Goal: Information Seeking & Learning: Check status

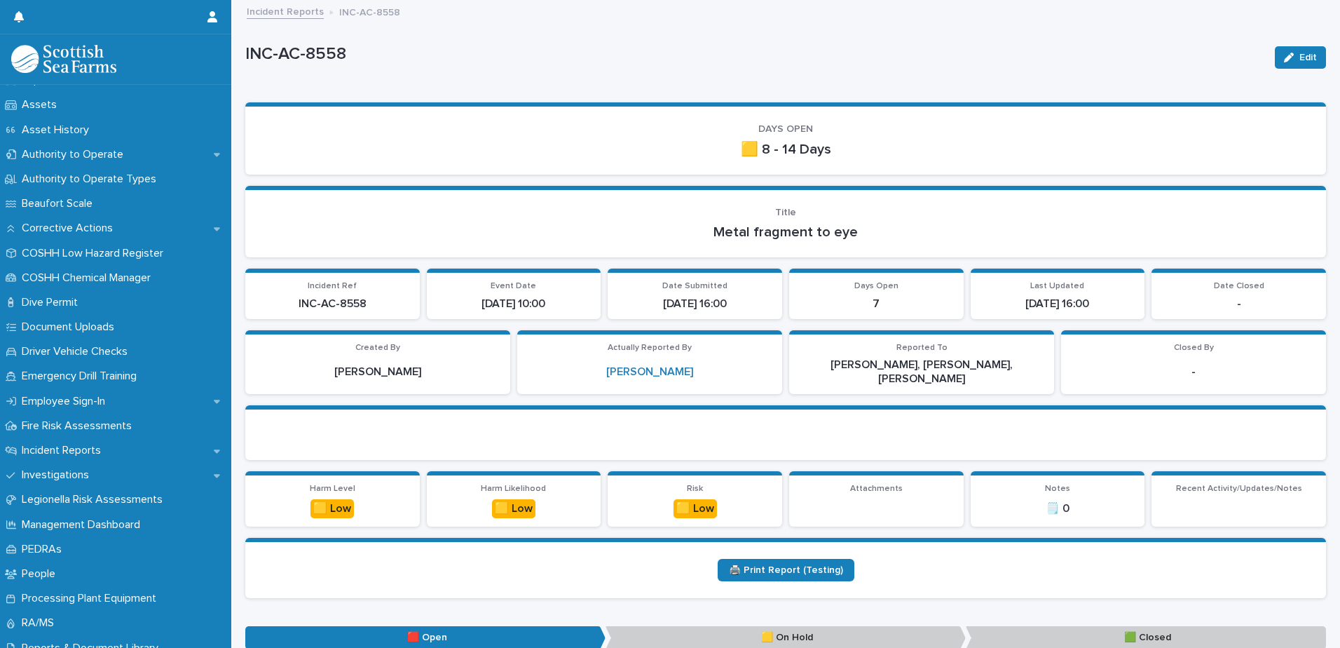
scroll to position [214, 0]
click at [54, 293] on div "Dive Permit" at bounding box center [115, 301] width 231 height 25
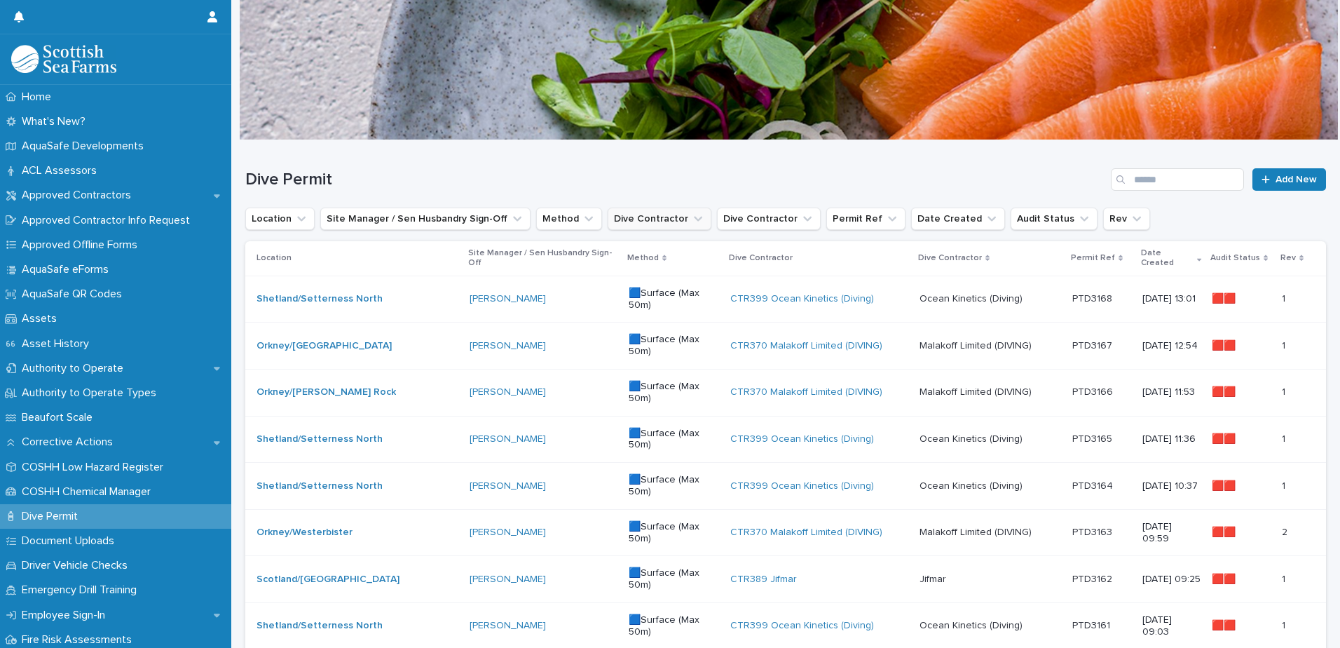
click at [660, 218] on button "Dive Contractor" at bounding box center [660, 218] width 104 height 22
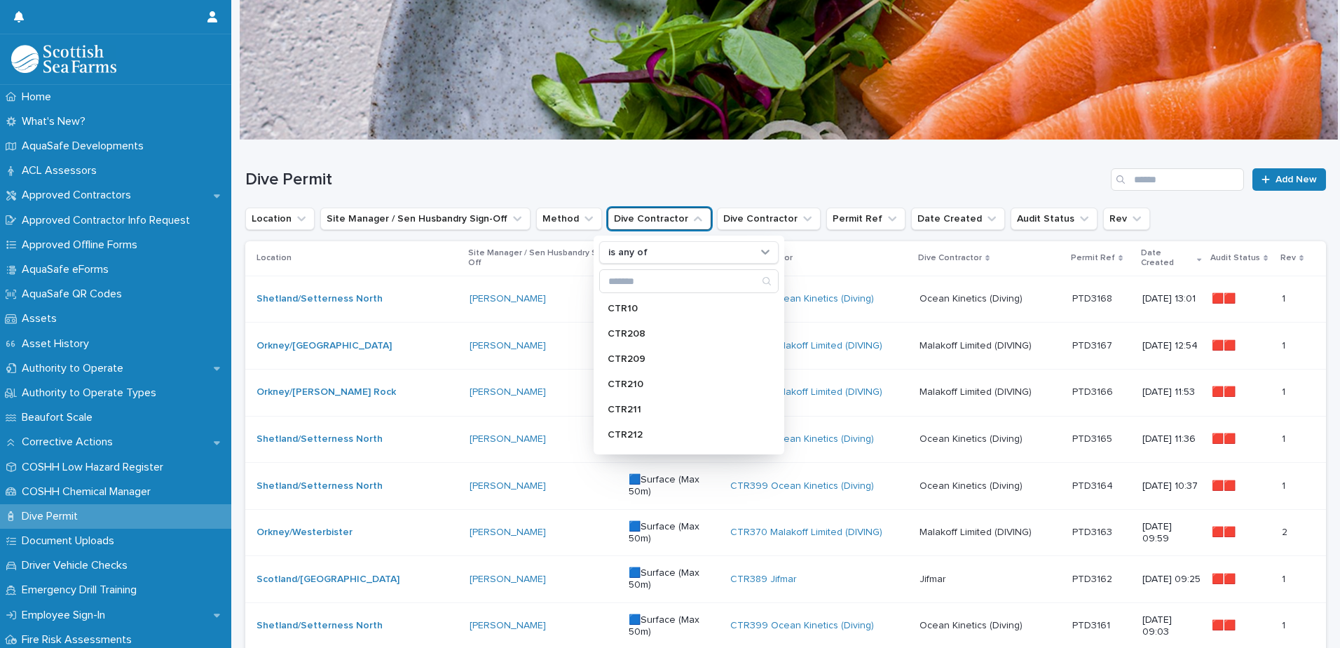
click at [629, 186] on h1 "Dive Permit" at bounding box center [675, 180] width 860 height 20
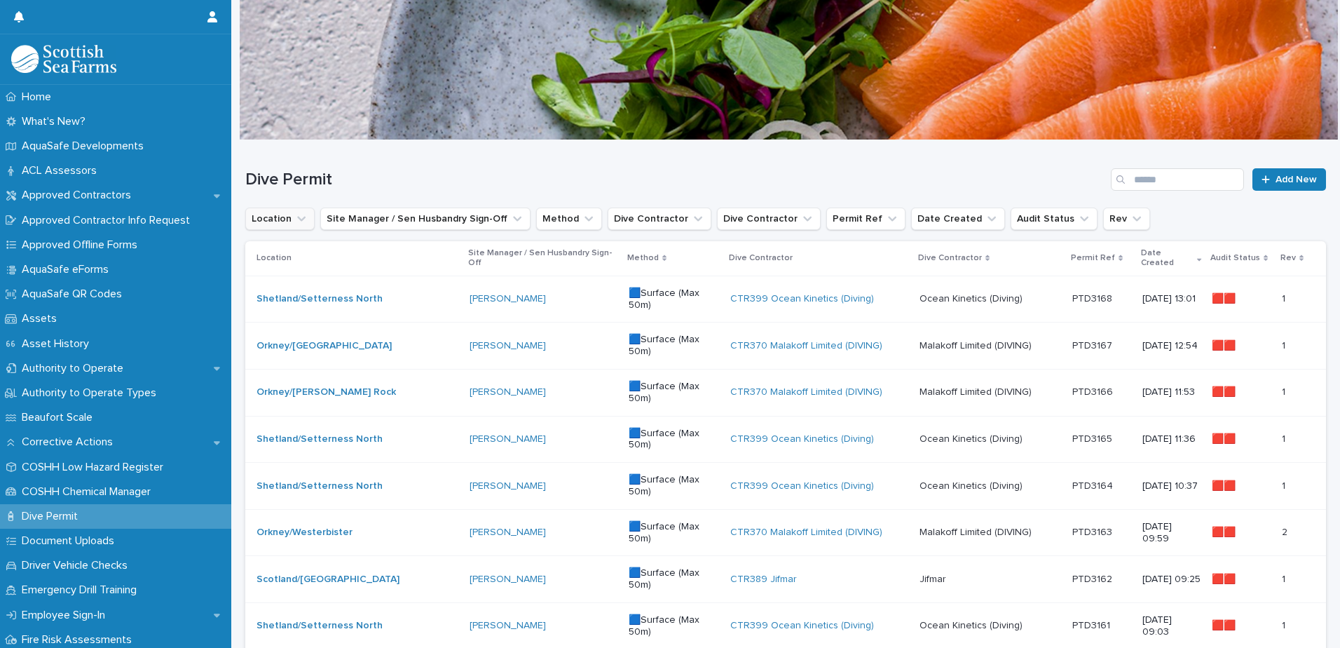
click at [289, 223] on button "Location" at bounding box center [279, 218] width 69 height 22
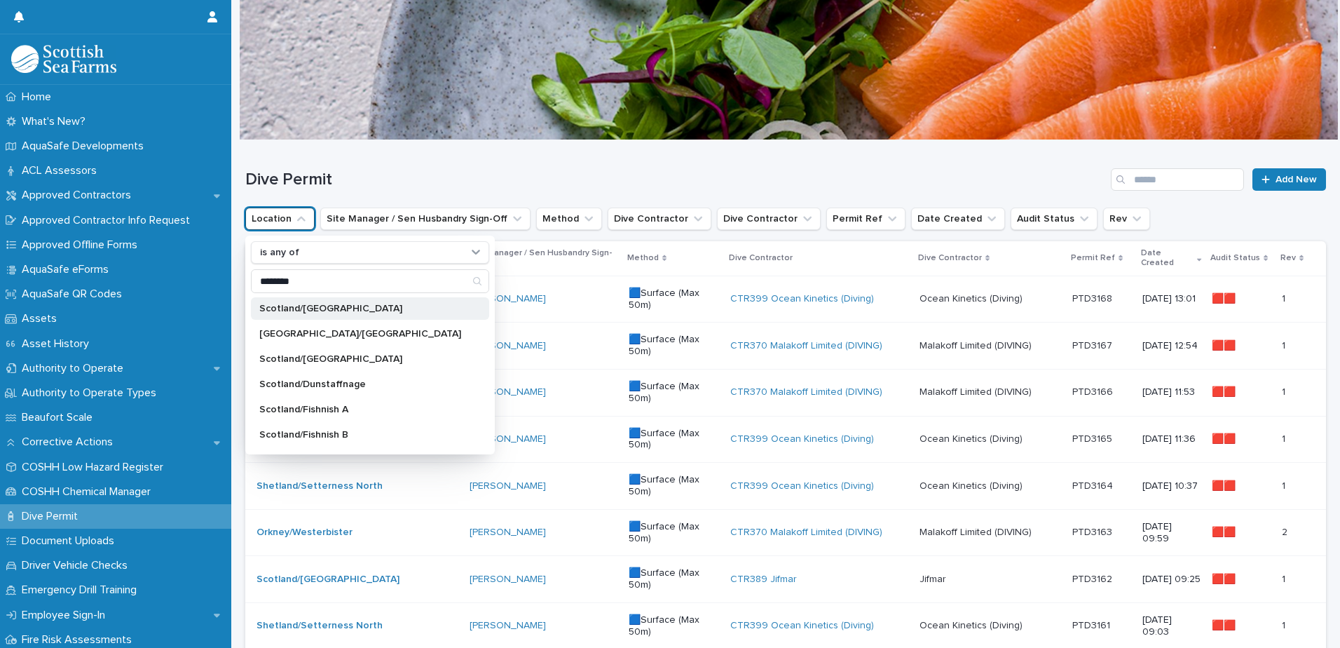
type input "********"
click at [326, 313] on div "Scotland/[GEOGRAPHIC_DATA]" at bounding box center [370, 308] width 238 height 22
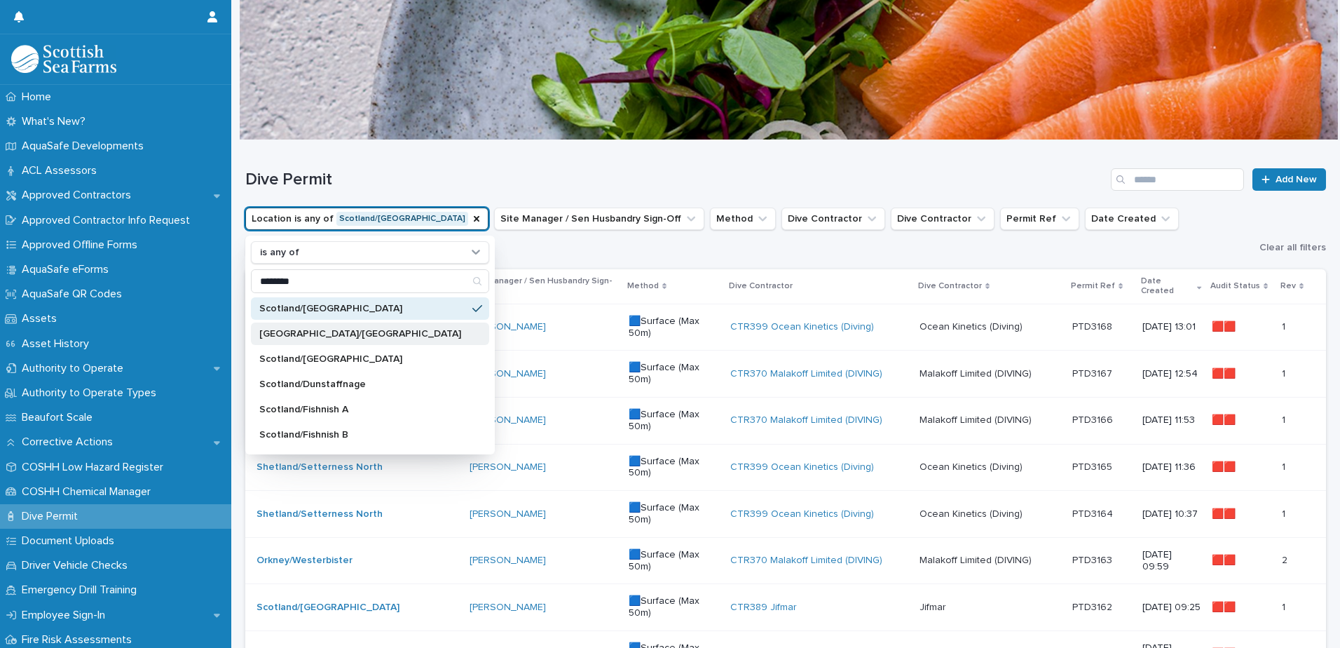
click at [330, 332] on p "[GEOGRAPHIC_DATA]/[GEOGRAPHIC_DATA]" at bounding box center [362, 334] width 207 height 10
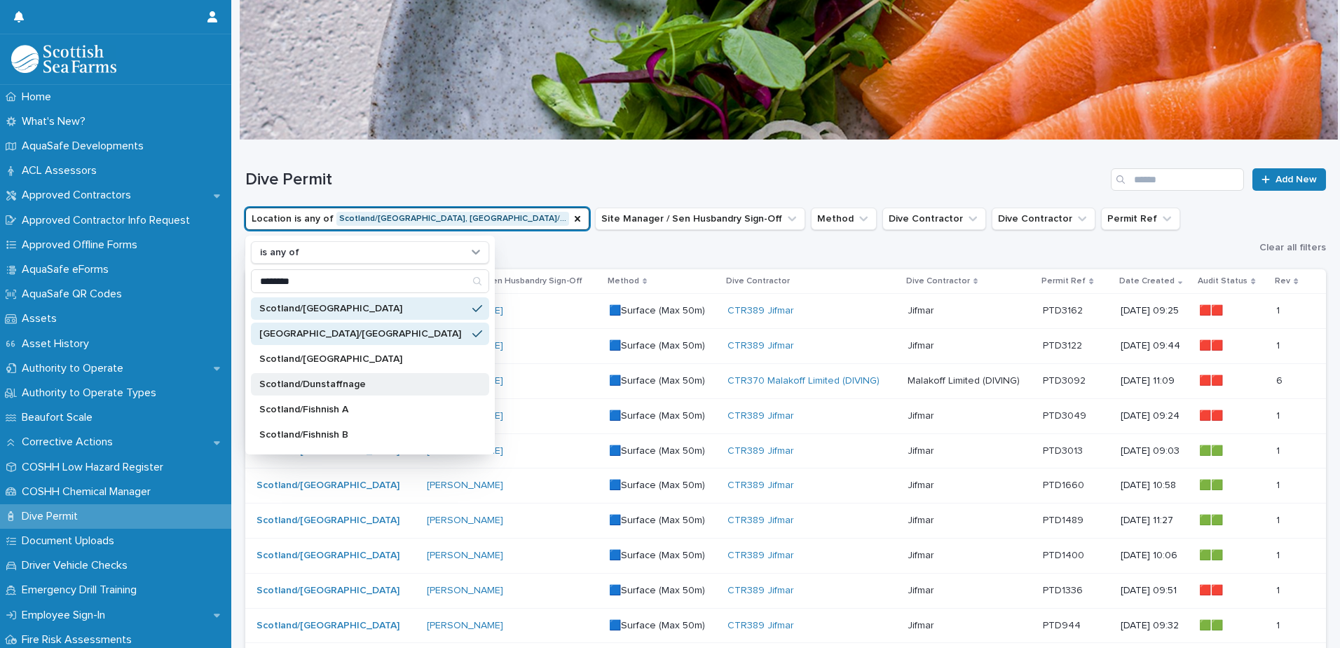
click at [327, 384] on p "Scotland/Dunstaffnage" at bounding box center [362, 384] width 207 height 10
click at [327, 409] on p "Scotland/Fishnish A" at bounding box center [362, 409] width 207 height 10
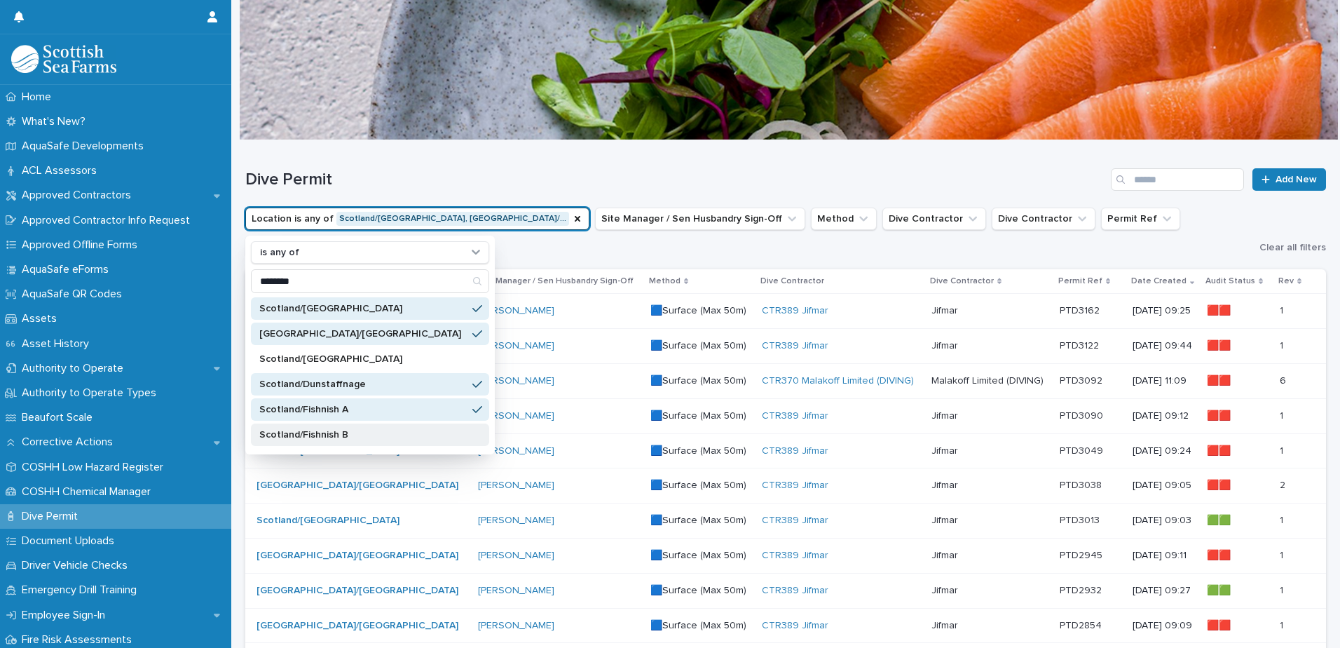
click at [332, 433] on p "Scotland/Fishnish B" at bounding box center [362, 435] width 207 height 10
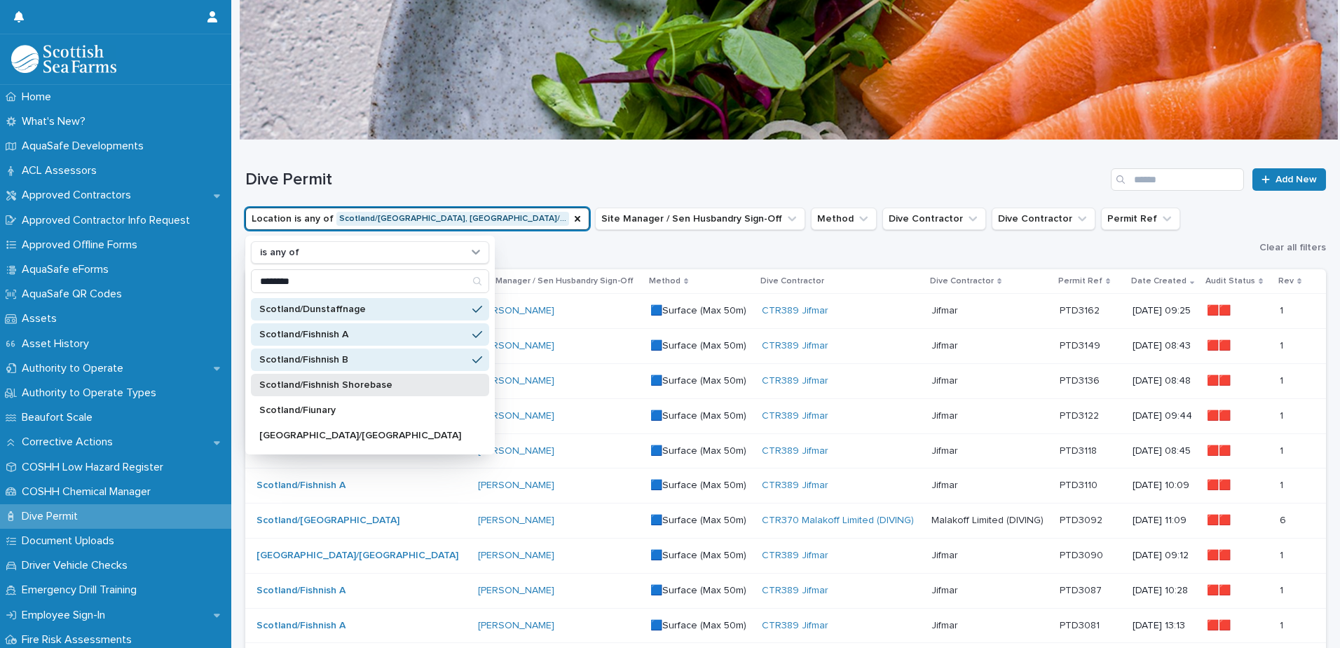
scroll to position [77, 0]
click at [332, 388] on div "Scotland/Fishnish Shorebase" at bounding box center [370, 382] width 238 height 22
click at [328, 407] on p "Scotland/Fiunary" at bounding box center [362, 408] width 207 height 10
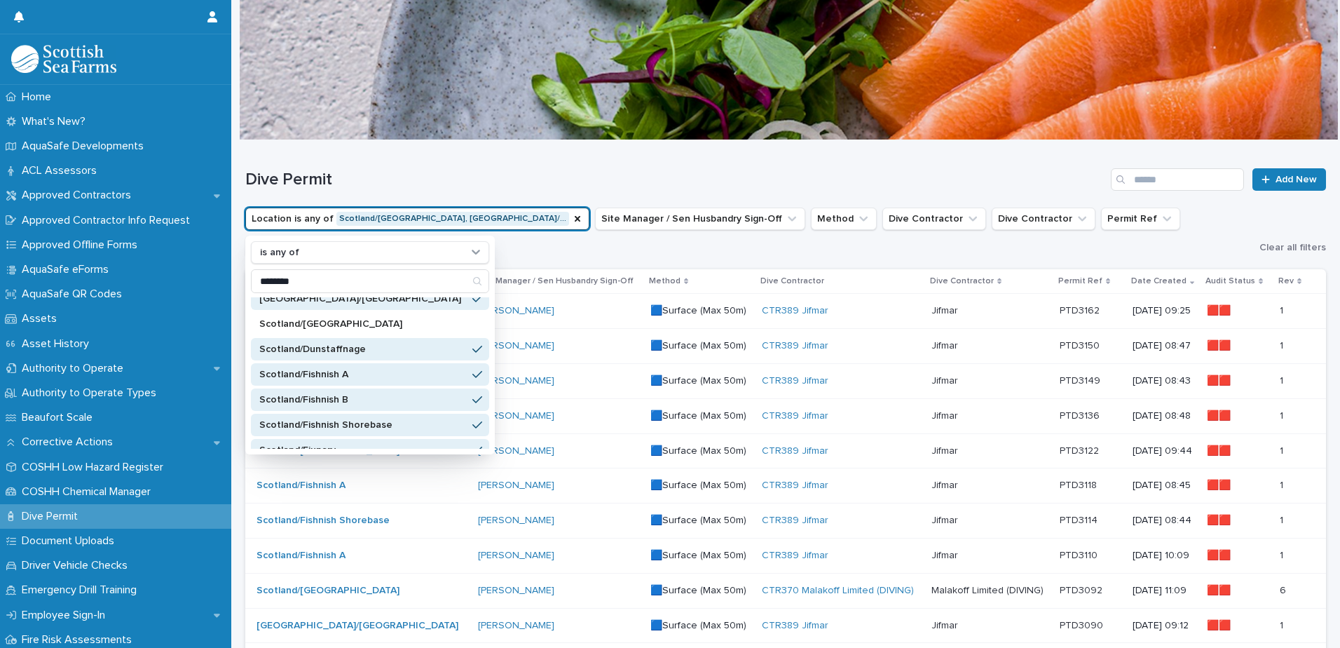
scroll to position [25, 0]
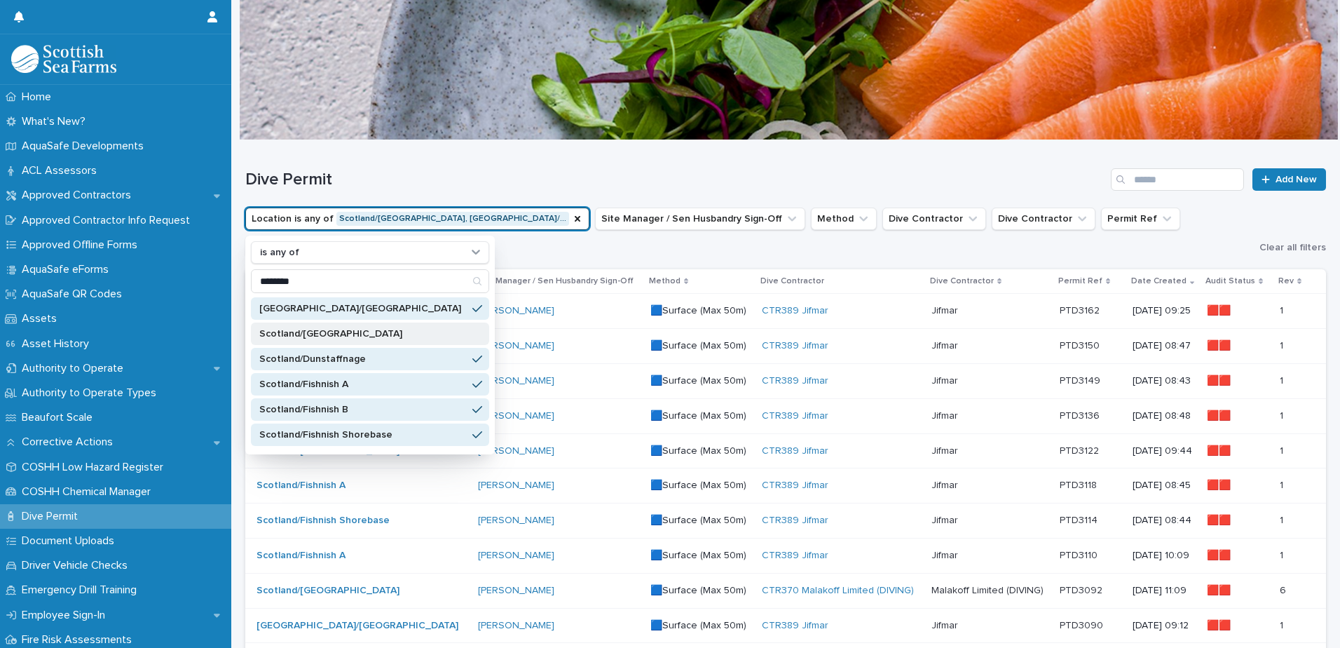
click at [323, 334] on p "Scotland/[GEOGRAPHIC_DATA]" at bounding box center [362, 334] width 207 height 10
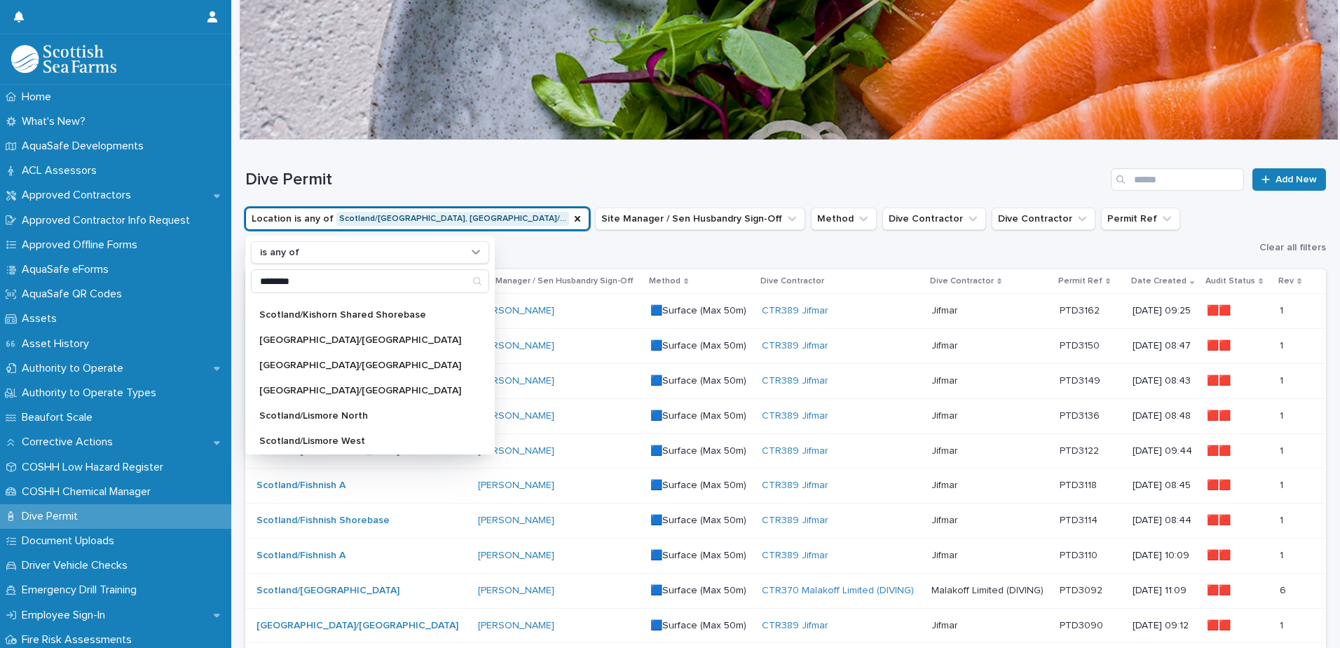
scroll to position [221, 0]
click at [333, 390] on p "[GEOGRAPHIC_DATA]/[GEOGRAPHIC_DATA]" at bounding box center [362, 390] width 207 height 10
click at [334, 402] on div "[GEOGRAPHIC_DATA]/[GEOGRAPHIC_DATA] [GEOGRAPHIC_DATA]/[GEOGRAPHIC_DATA] [GEOGRA…" at bounding box center [370, 372] width 238 height 151
click at [338, 418] on p "Scotland/Lismore North" at bounding box center [362, 415] width 207 height 10
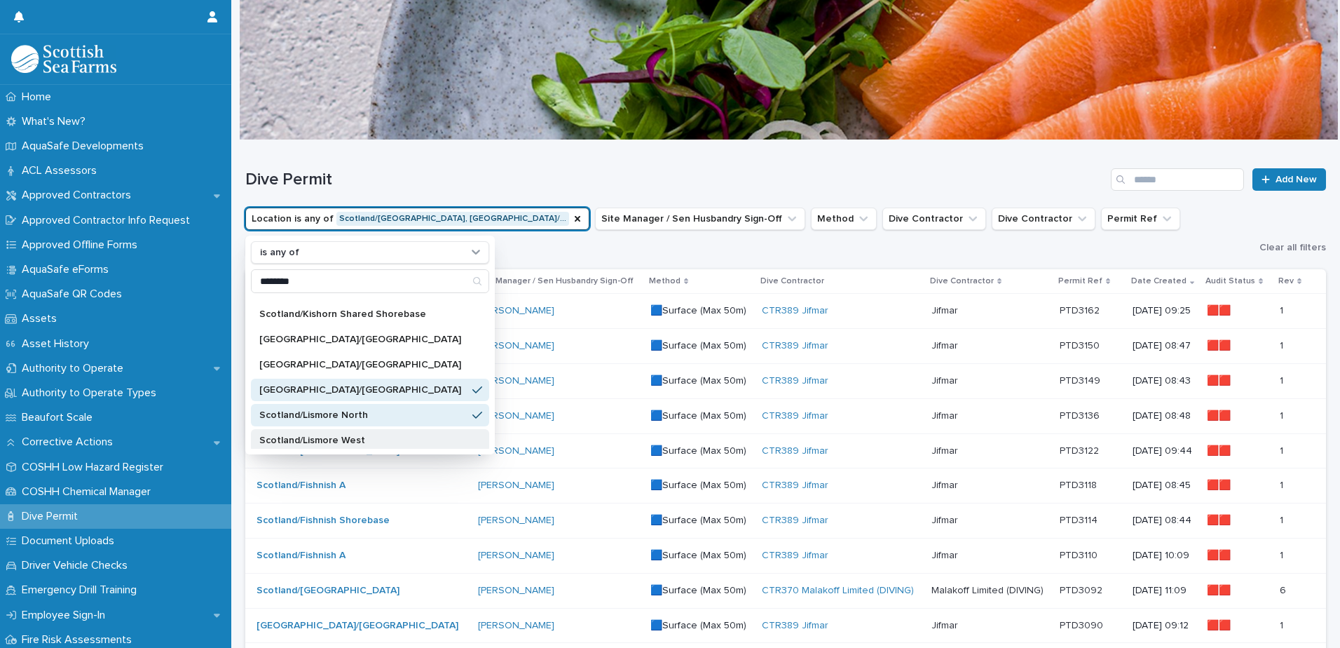
click at [342, 437] on p "Scotland/Lismore West" at bounding box center [362, 440] width 207 height 10
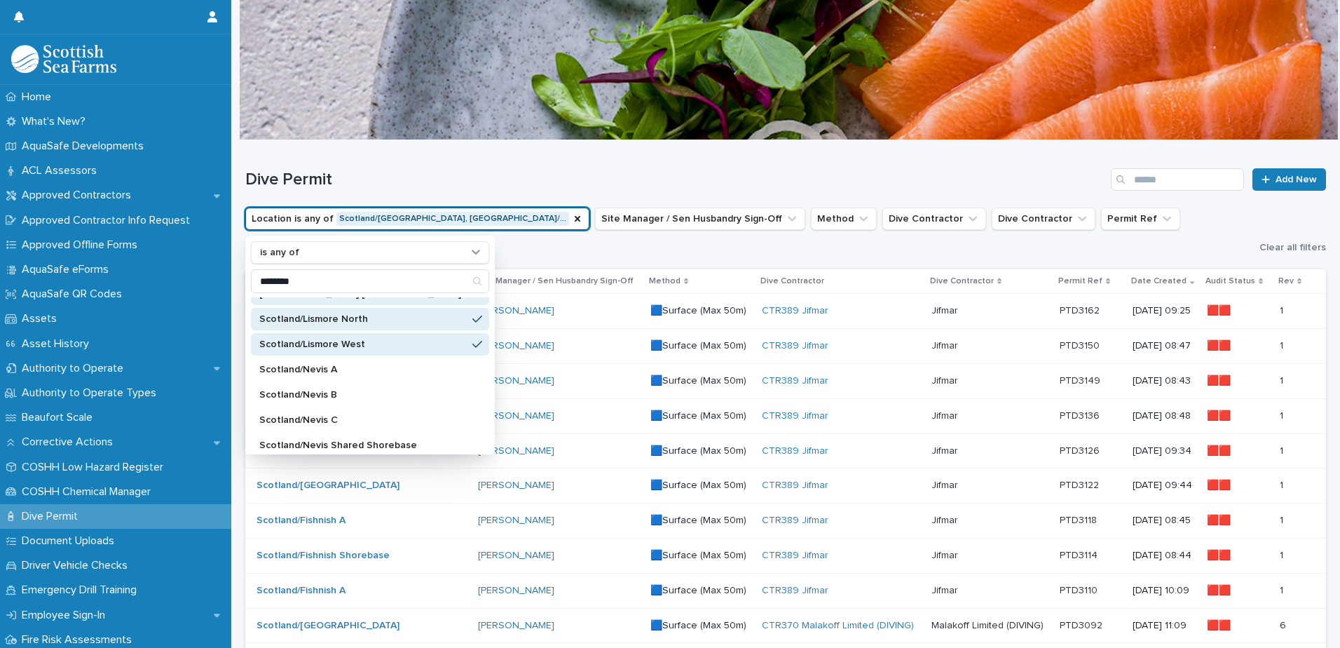
scroll to position [322, 0]
click at [325, 365] on p "Scotland/Nevis A" at bounding box center [362, 365] width 207 height 10
click at [325, 389] on p "Scotland/Nevis B" at bounding box center [362, 390] width 207 height 10
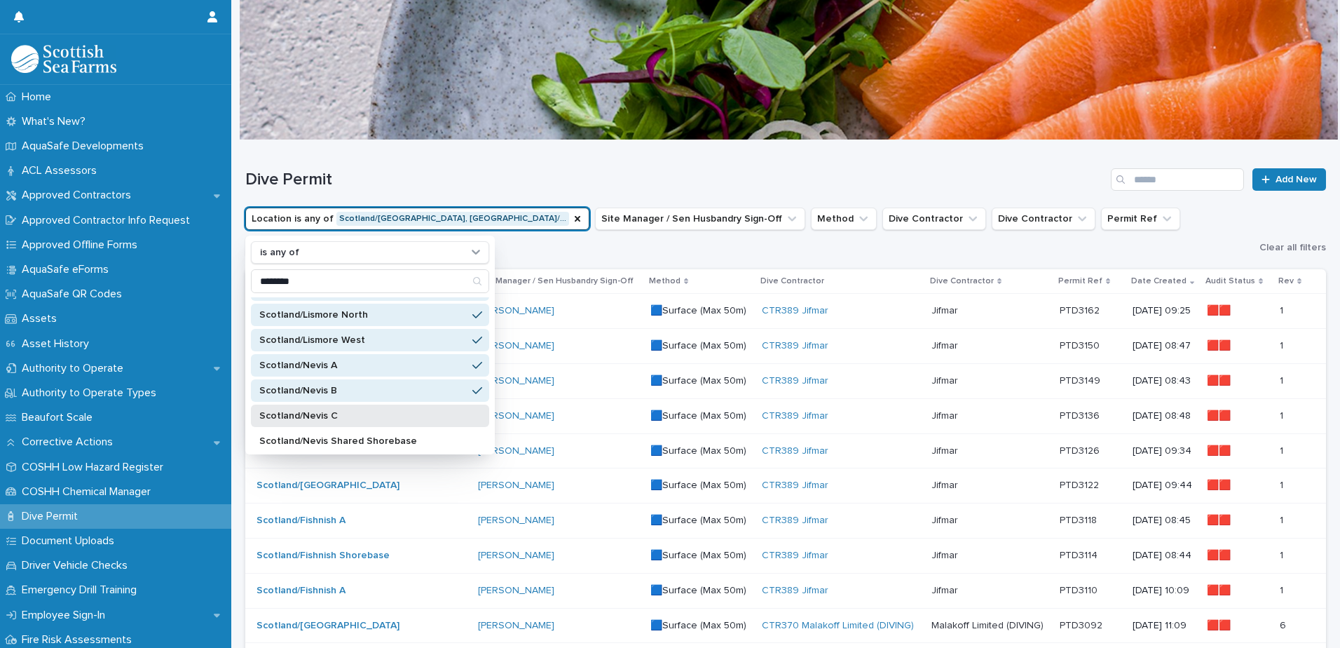
click at [326, 414] on p "Scotland/Nevis C" at bounding box center [362, 416] width 207 height 10
click at [328, 440] on p "Scotland/Nevis Shared Shorebase" at bounding box center [362, 441] width 207 height 10
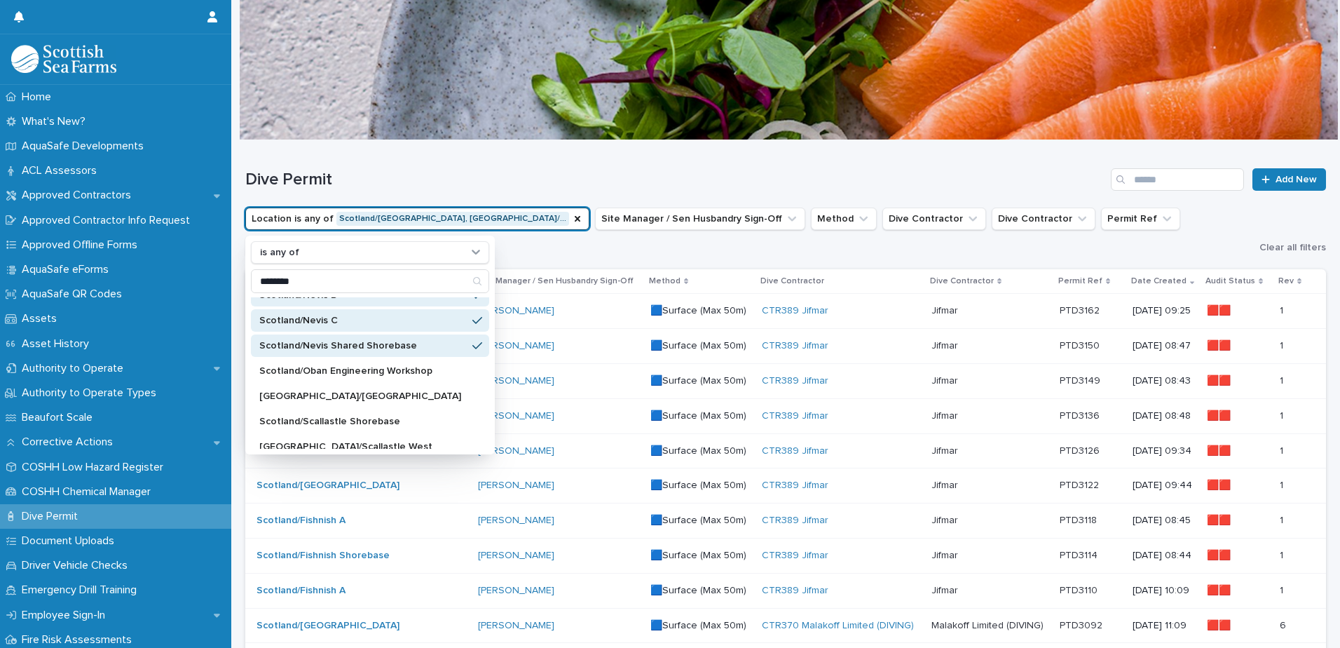
scroll to position [418, 0]
click at [334, 372] on p "Scotland/Oban Engineering Workshop" at bounding box center [362, 370] width 207 height 10
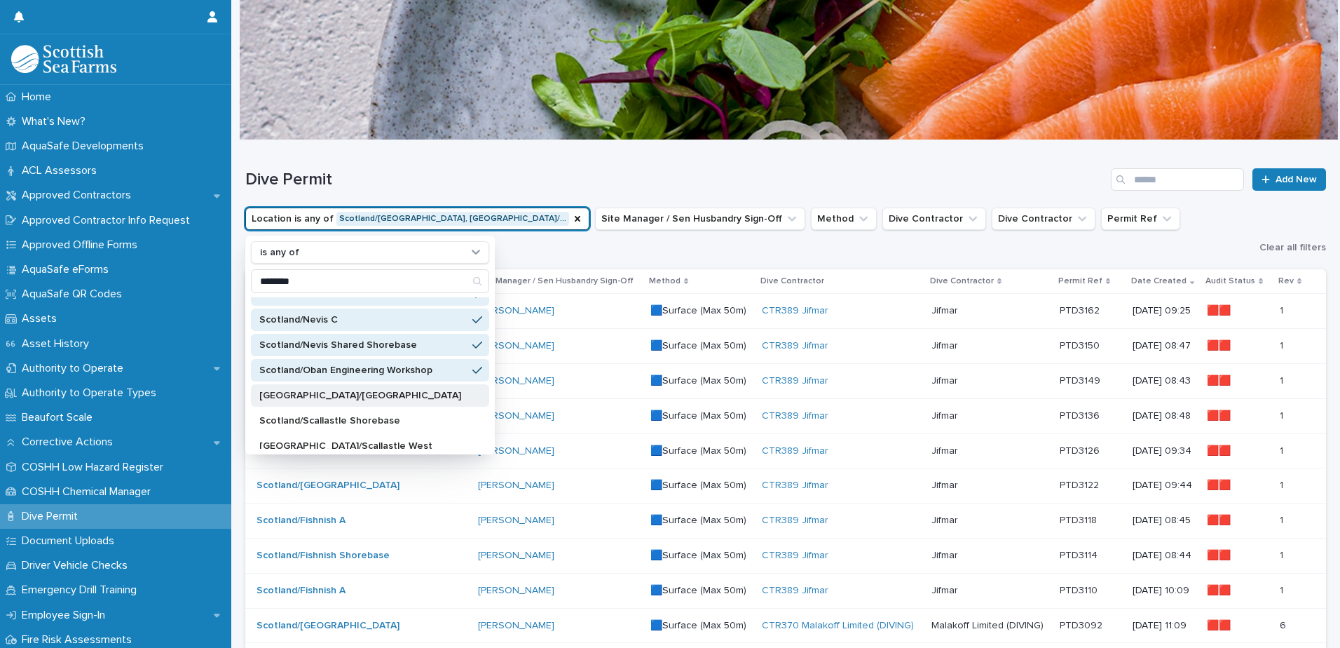
click at [334, 393] on p "[GEOGRAPHIC_DATA]/[GEOGRAPHIC_DATA]" at bounding box center [362, 395] width 207 height 10
click at [335, 414] on div "Scotland/Scallastle Shorebase" at bounding box center [370, 420] width 238 height 22
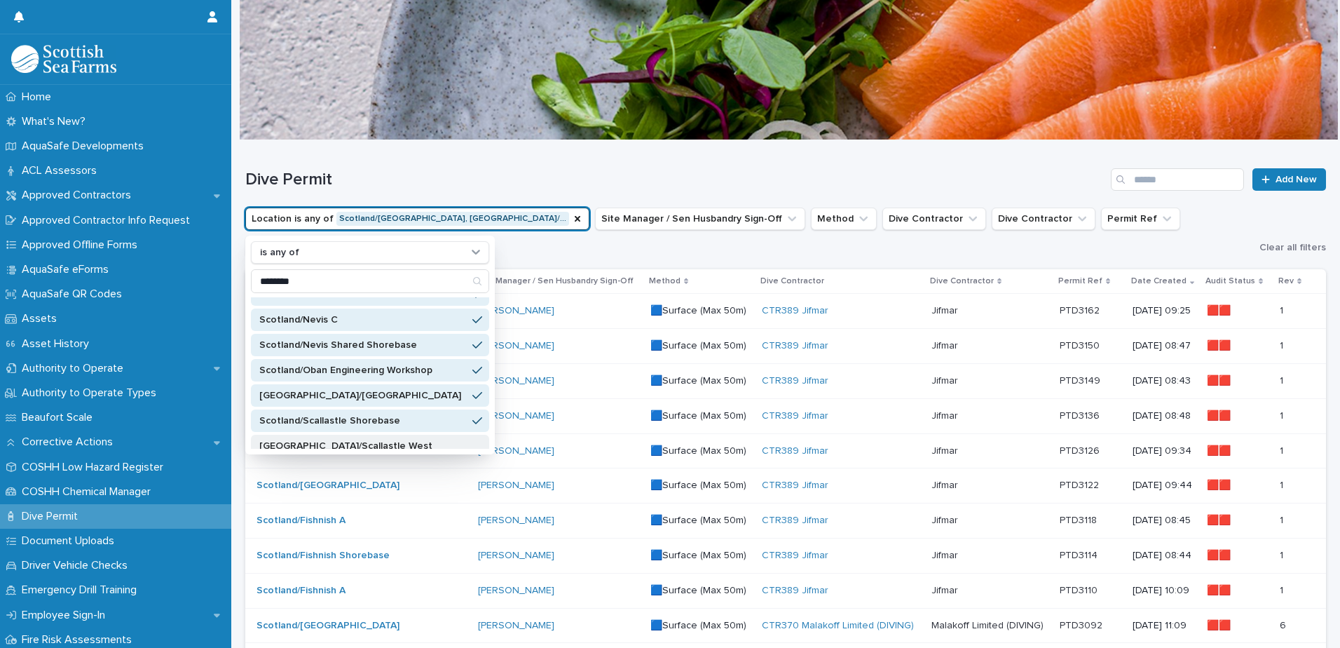
click at [336, 445] on p "[GEOGRAPHIC_DATA]/Scallastle West" at bounding box center [362, 446] width 207 height 10
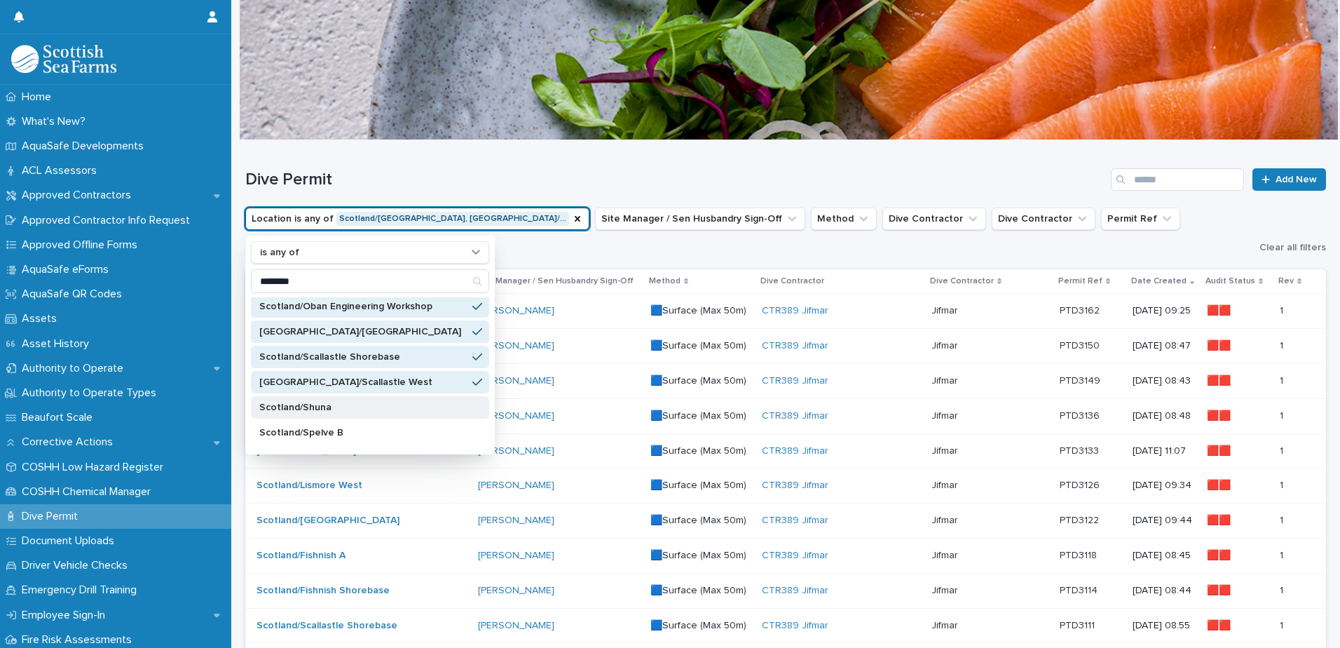
scroll to position [487, 0]
click at [332, 411] on div "Scotland/Shuna" at bounding box center [370, 401] width 238 height 22
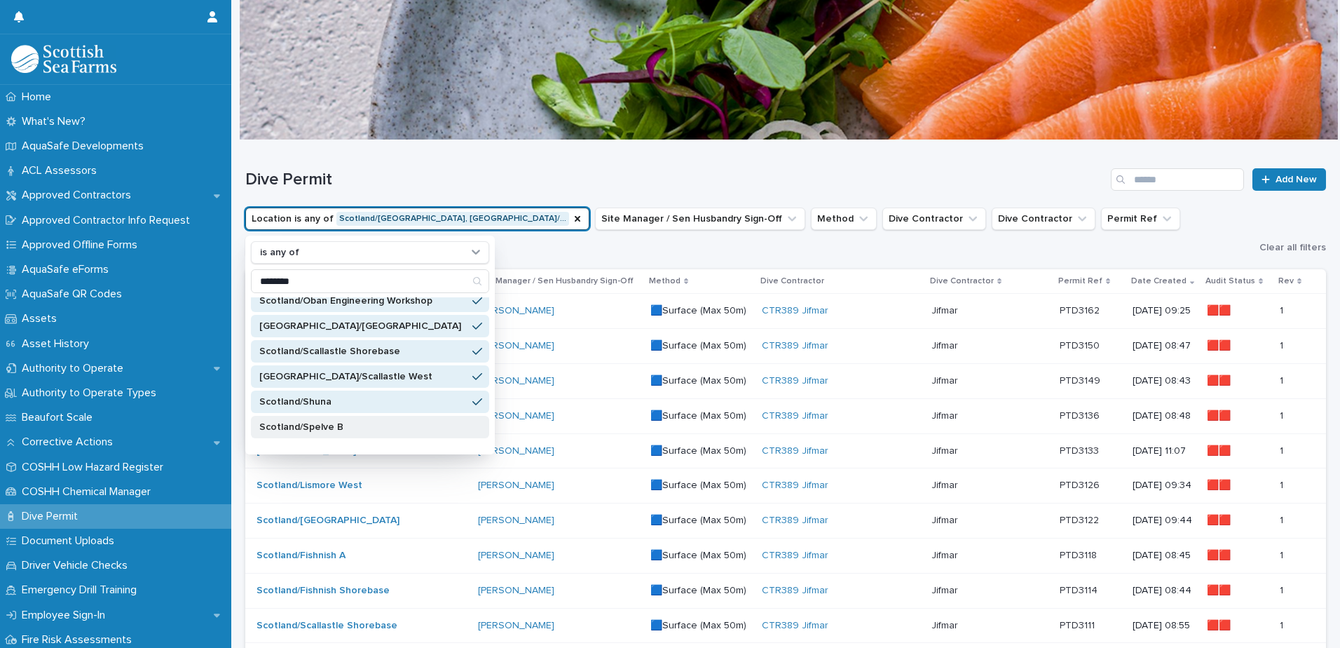
click at [338, 429] on p "Scotland/Spelve B" at bounding box center [362, 427] width 207 height 10
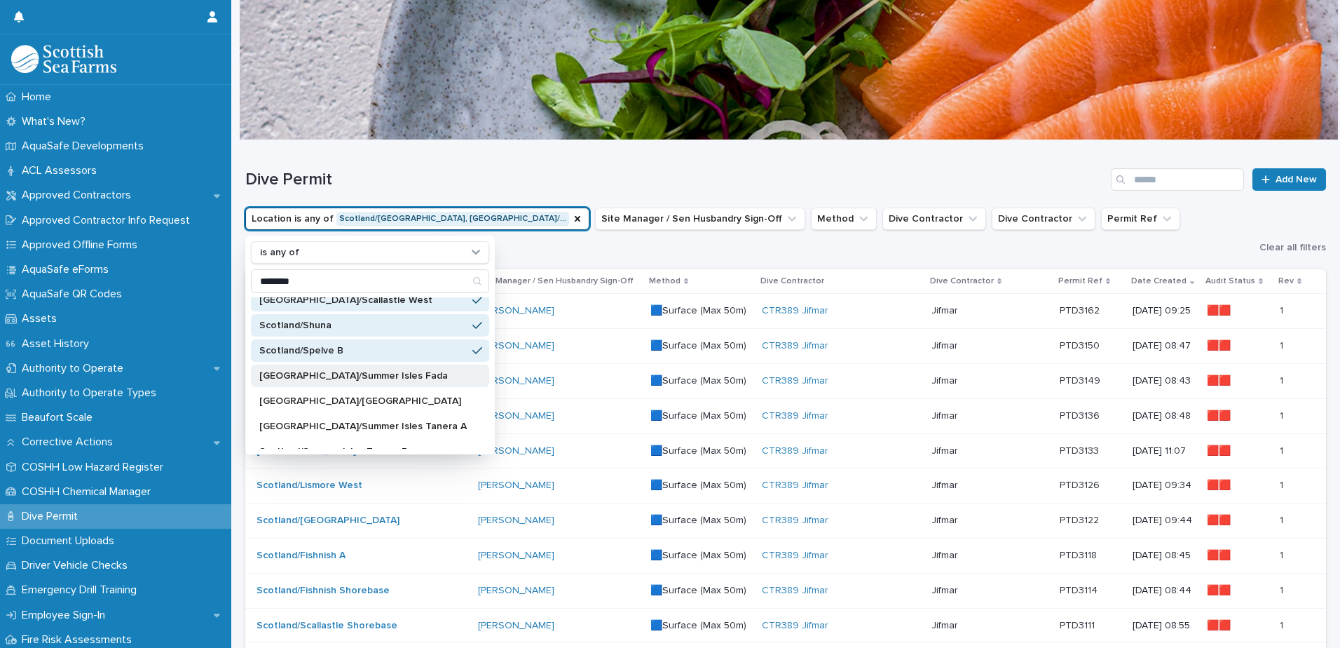
scroll to position [578, 0]
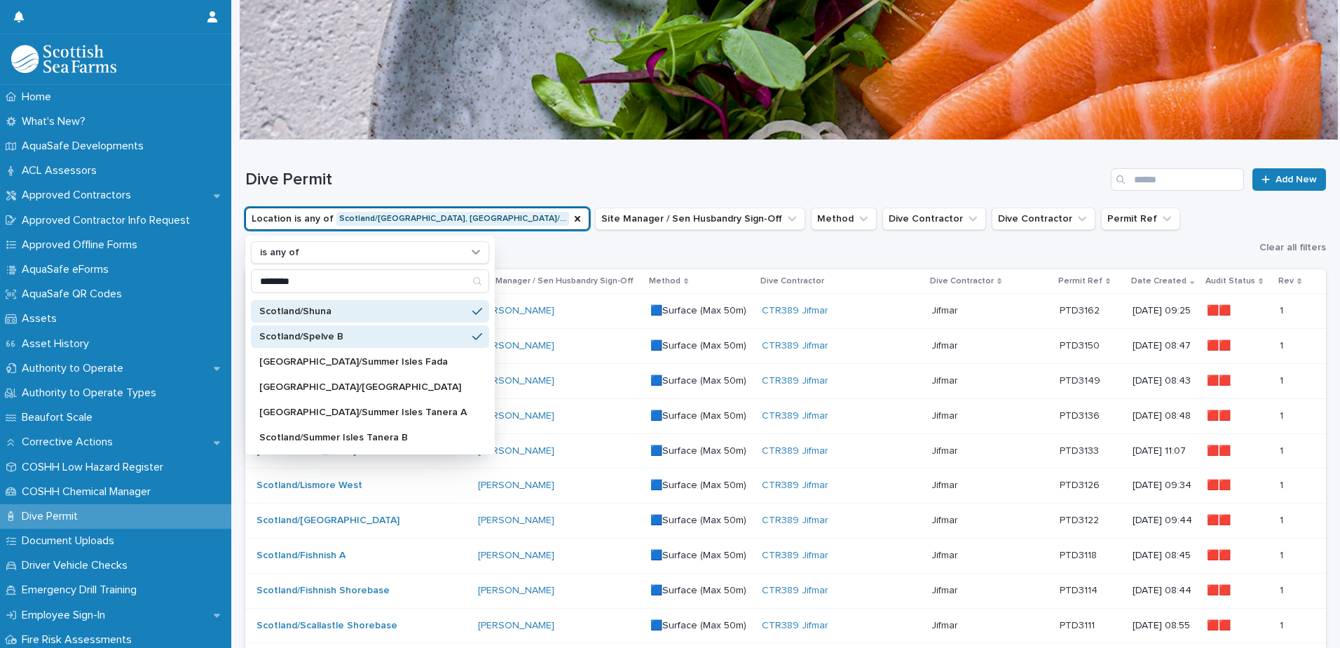
click at [818, 165] on div "Dive Permit Add New" at bounding box center [785, 173] width 1081 height 67
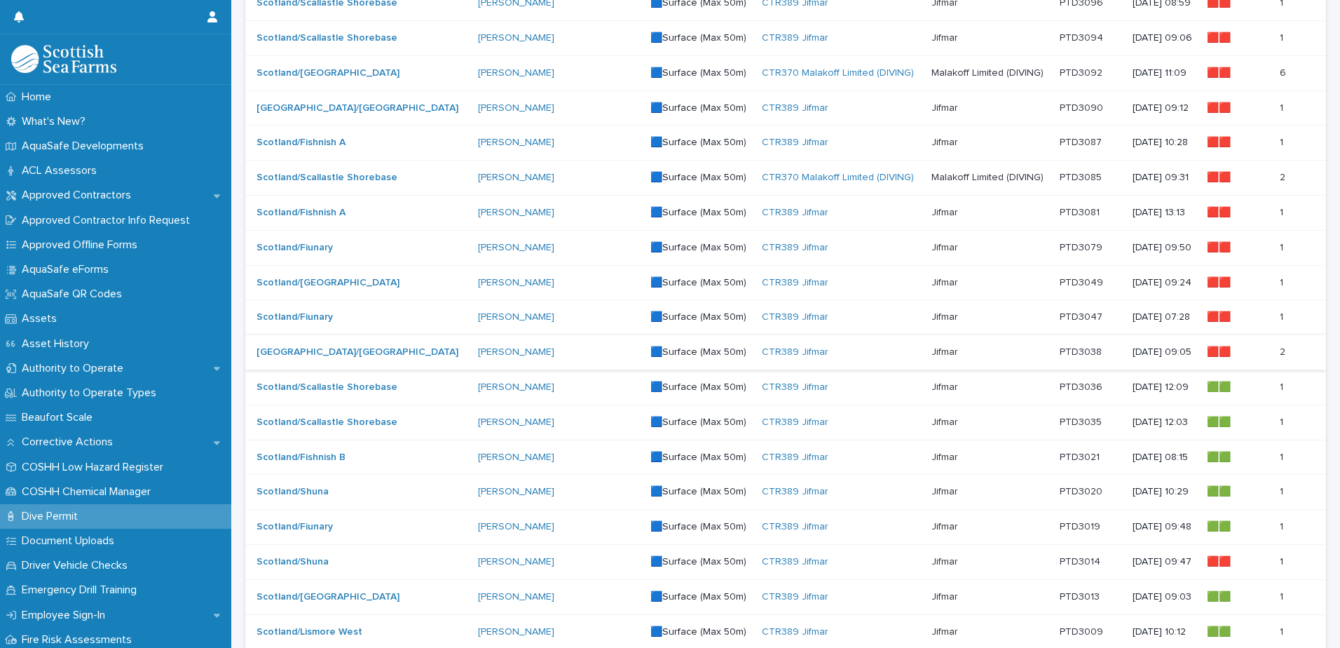
scroll to position [687, 0]
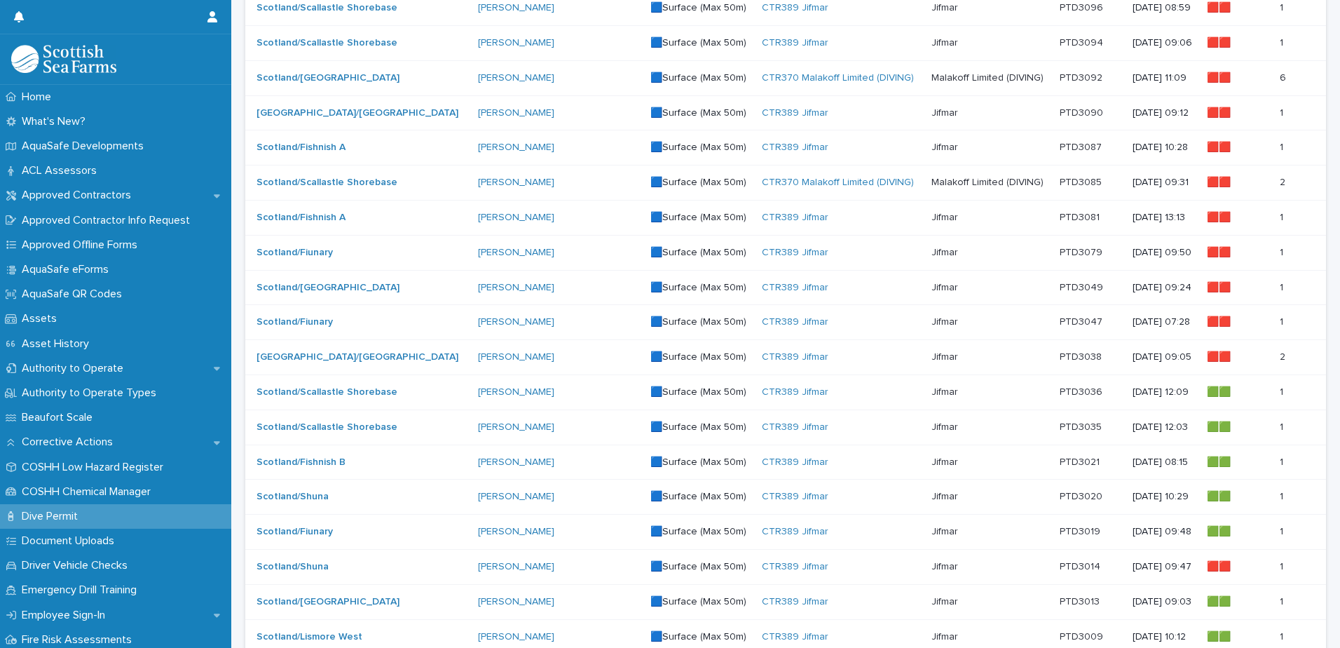
click at [865, 326] on div "CTR389 Jifmar" at bounding box center [841, 322] width 158 height 12
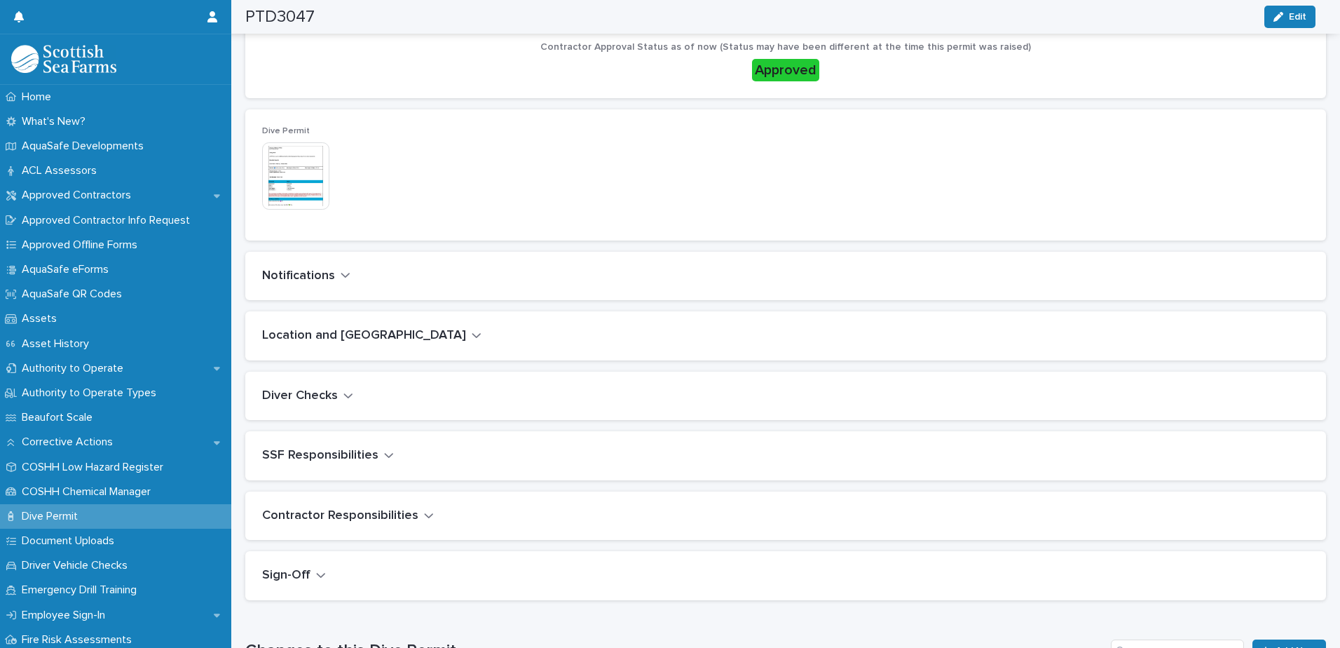
scroll to position [355, 0]
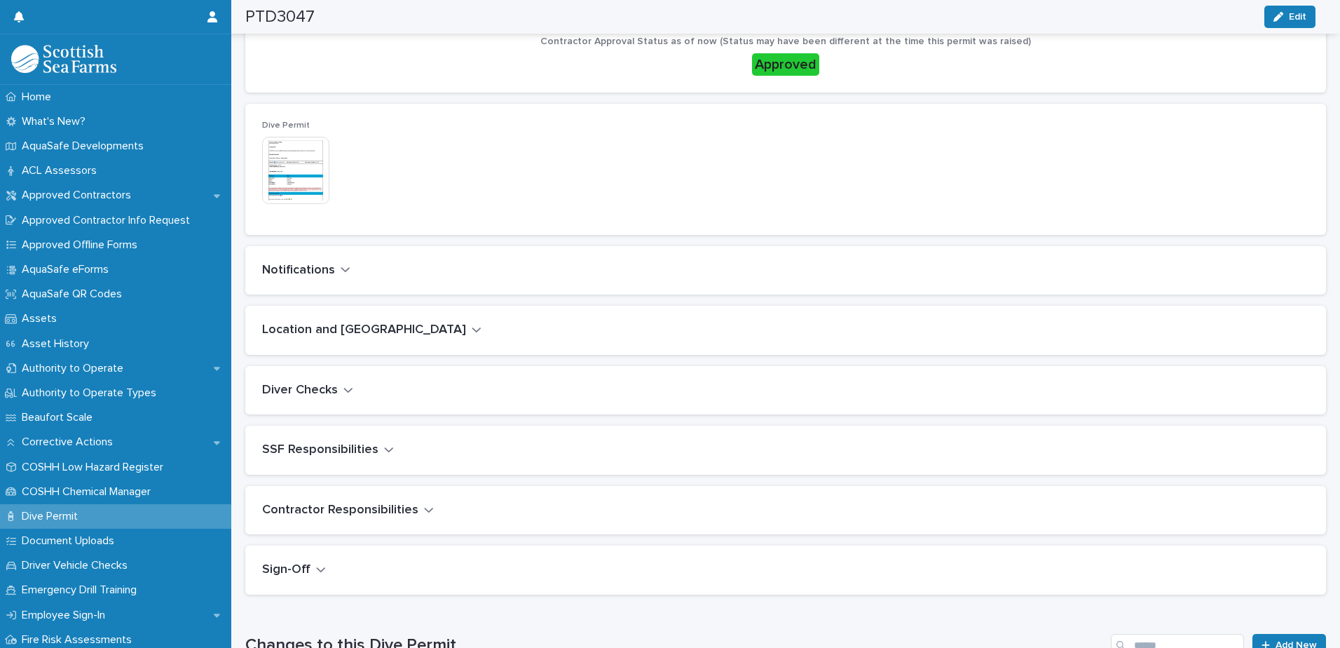
click at [346, 389] on icon "button" at bounding box center [348, 389] width 10 height 13
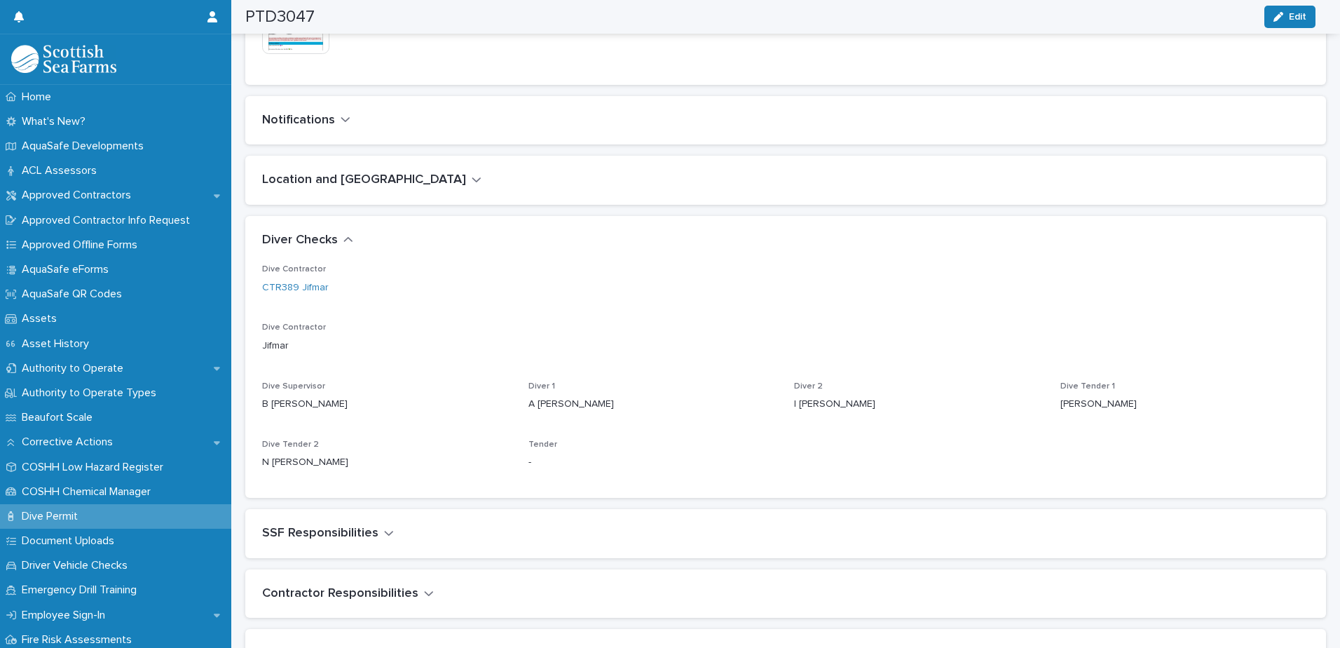
scroll to position [507, 0]
